Goal: Check status: Check status

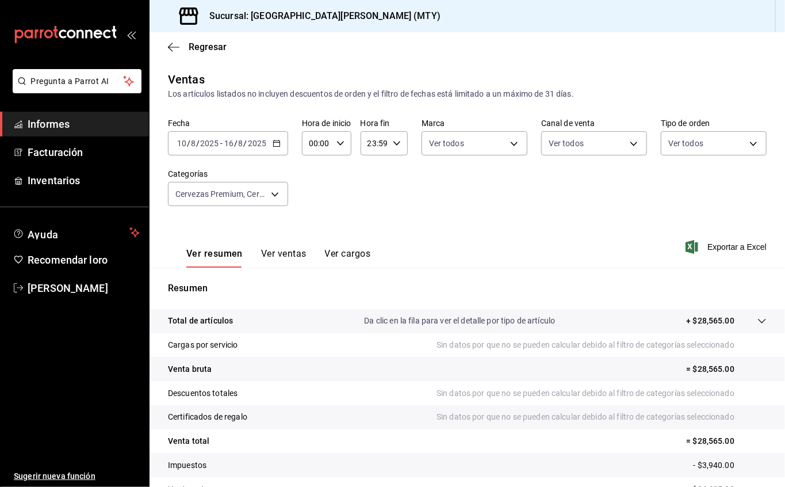
scroll to position [64, 0]
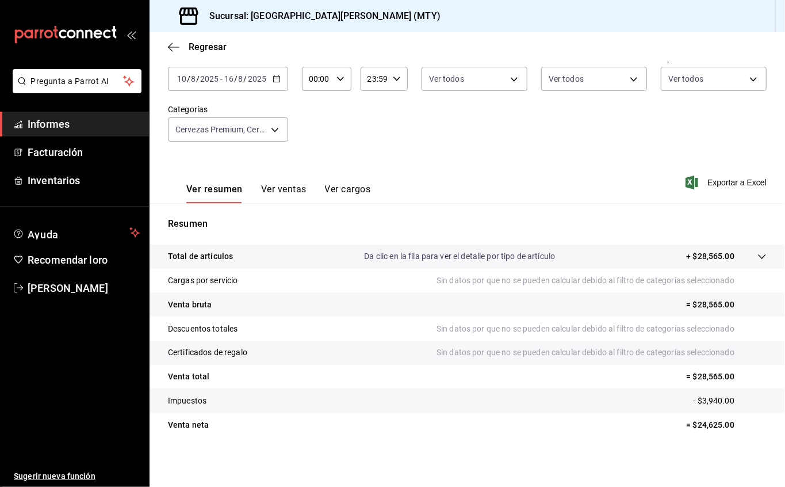
click at [277, 79] on icon "button" at bounding box center [277, 79] width 8 height 8
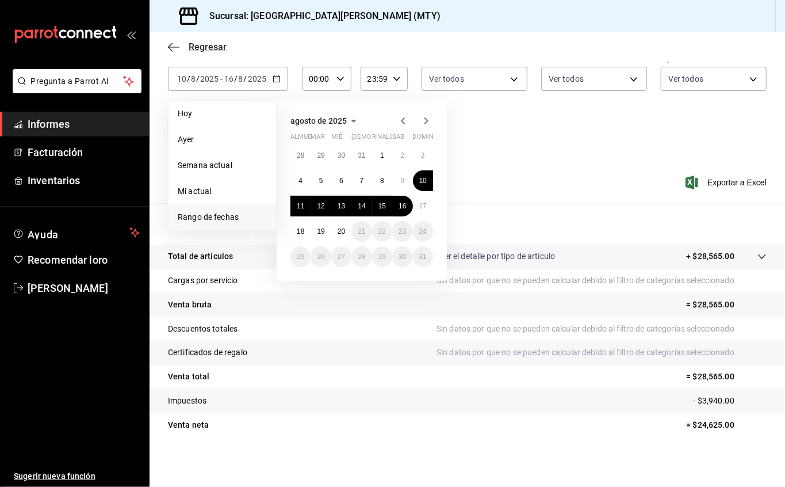
drag, startPoint x: 174, startPoint y: 46, endPoint x: 185, endPoint y: 47, distance: 11.5
click at [185, 47] on span "Regresar" at bounding box center [197, 46] width 59 height 11
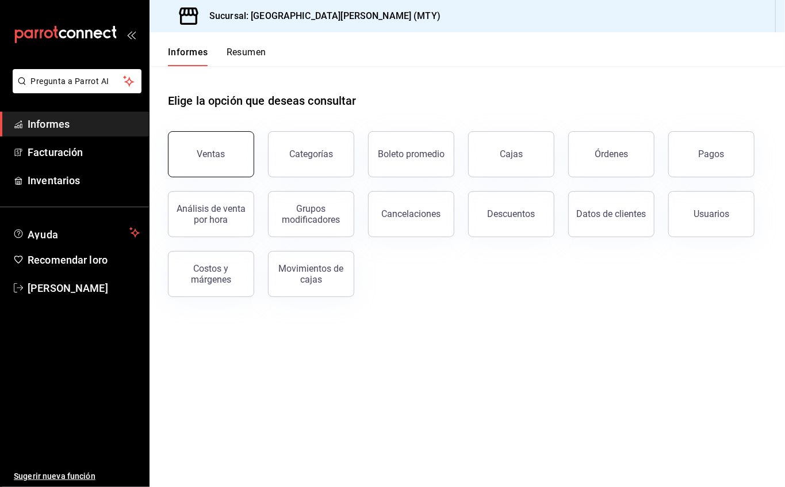
click at [201, 148] on font "Ventas" at bounding box center [211, 153] width 28 height 11
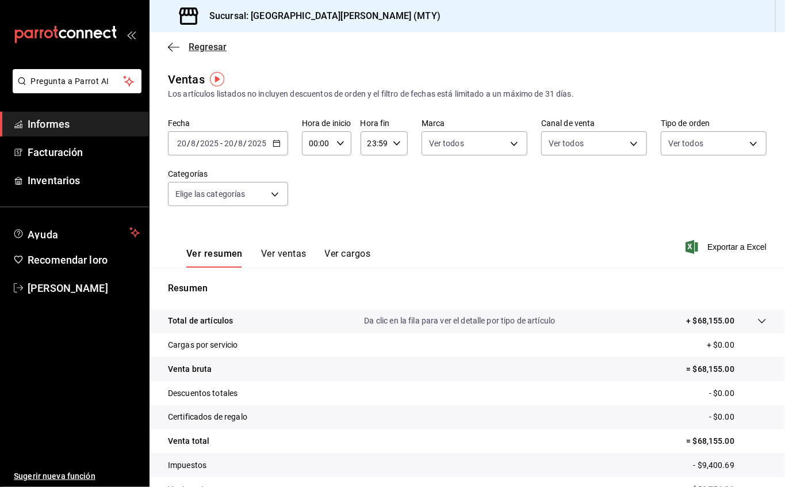
click at [217, 47] on font "Regresar" at bounding box center [208, 46] width 38 height 11
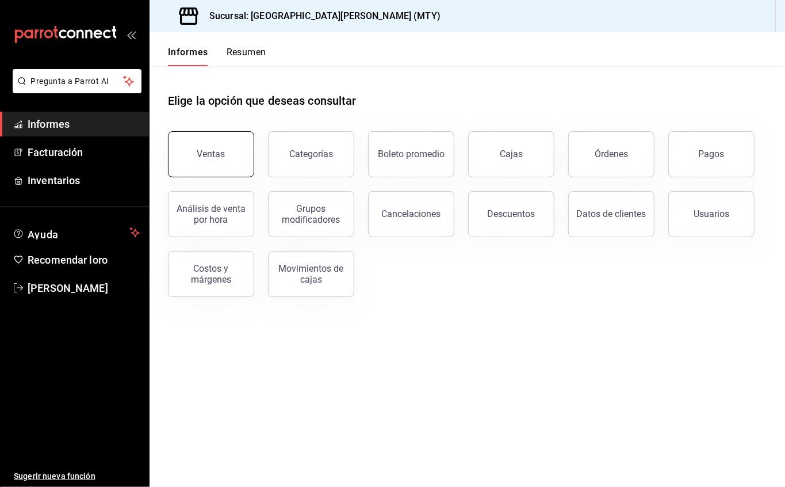
click at [211, 142] on button "Ventas" at bounding box center [211, 154] width 86 height 46
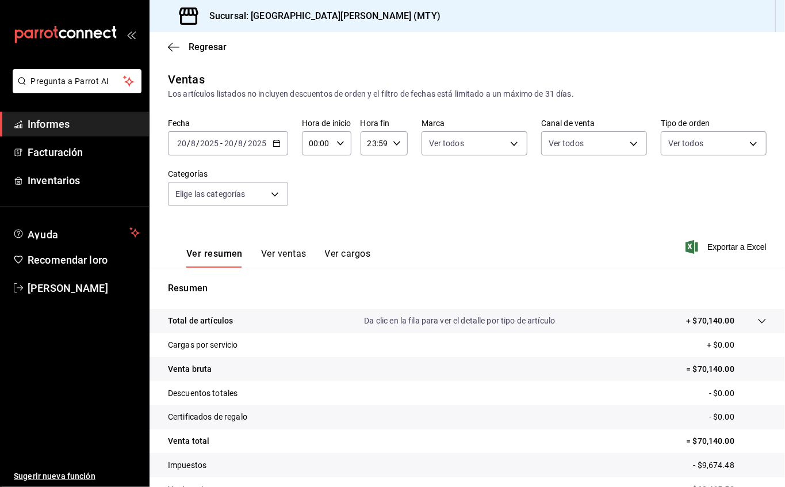
scroll to position [64, 0]
